Goal: Navigation & Orientation: Find specific page/section

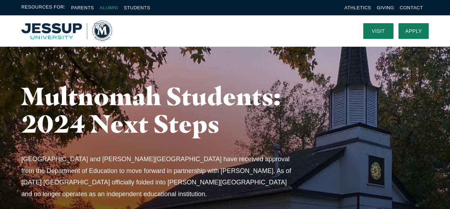
click at [107, 6] on link "Alumni" at bounding box center [109, 7] width 19 height 5
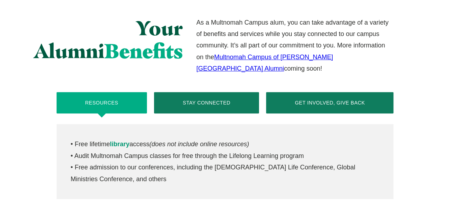
scroll to position [285, 0]
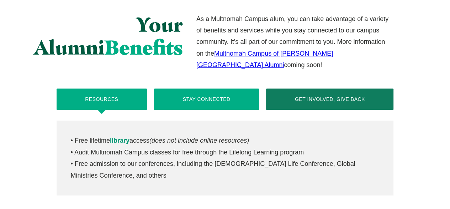
click at [207, 88] on button "Stay Connected" at bounding box center [206, 98] width 105 height 21
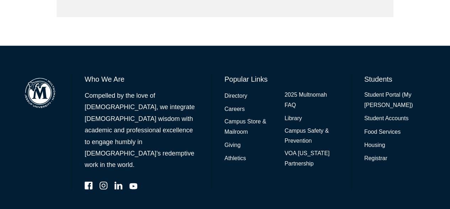
scroll to position [464, 0]
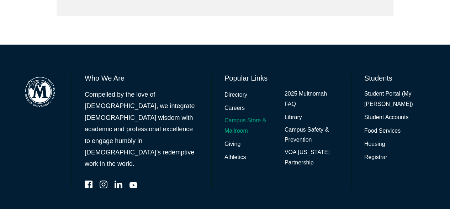
click at [234, 115] on link "Campus Store & Mailroom" at bounding box center [252, 125] width 54 height 21
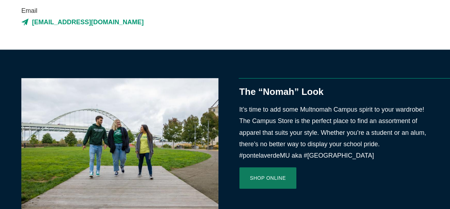
scroll to position [249, 0]
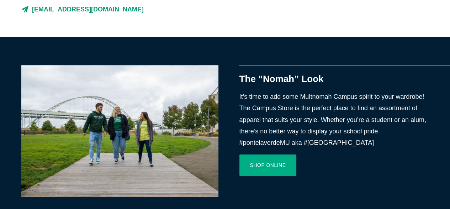
click at [264, 162] on link "Shop Online" at bounding box center [268, 164] width 57 height 21
